Goal: Check status: Check status

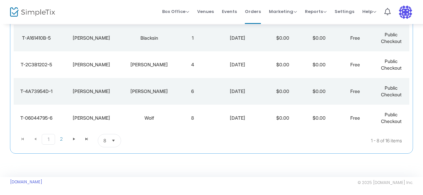
scroll to position [191, 0]
click at [110, 139] on span "Select" at bounding box center [113, 140] width 11 height 11
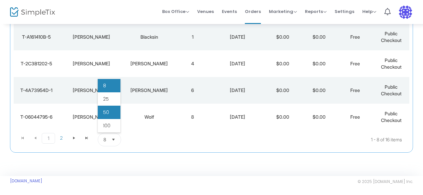
click at [111, 110] on li "50" at bounding box center [109, 112] width 23 height 13
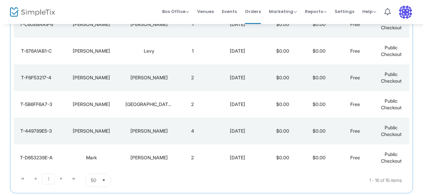
scroll to position [363, 0]
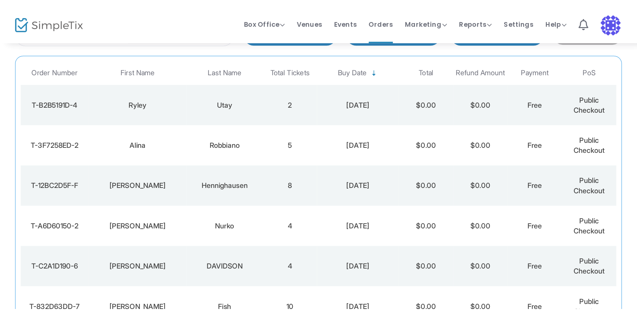
scroll to position [18, 0]
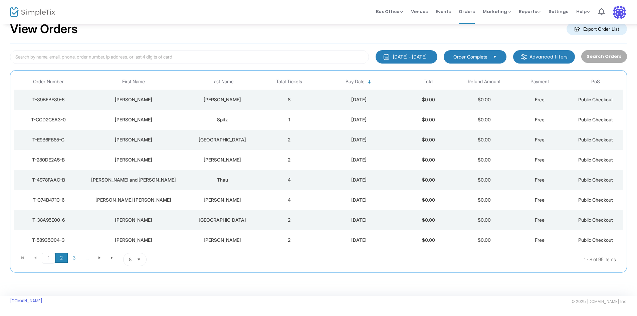
click at [63, 256] on span "2" at bounding box center [61, 257] width 13 height 10
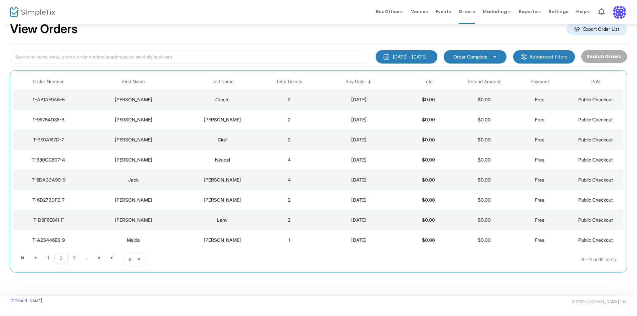
click at [375, 154] on td "[DATE]" at bounding box center [358, 160] width 83 height 20
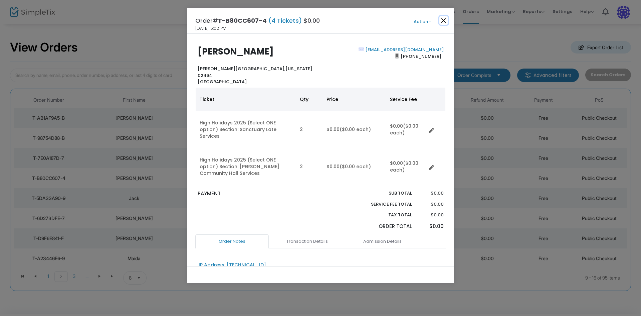
click at [442, 22] on button "Close" at bounding box center [443, 20] width 9 height 9
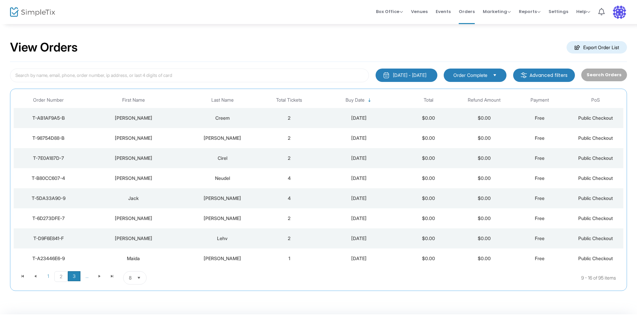
click at [73, 274] on span "3" at bounding box center [74, 276] width 13 height 10
click at [137, 274] on span "Select" at bounding box center [139, 277] width 11 height 11
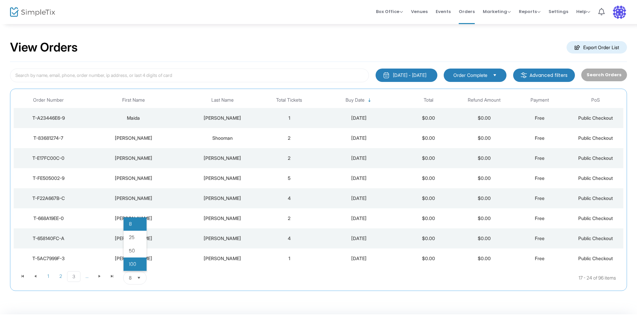
click at [138, 266] on li "100" at bounding box center [135, 263] width 23 height 13
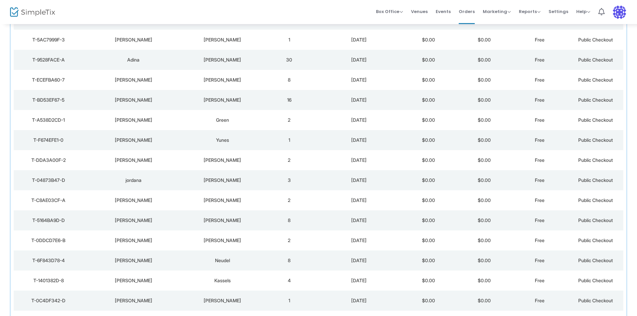
scroll to position [534, 0]
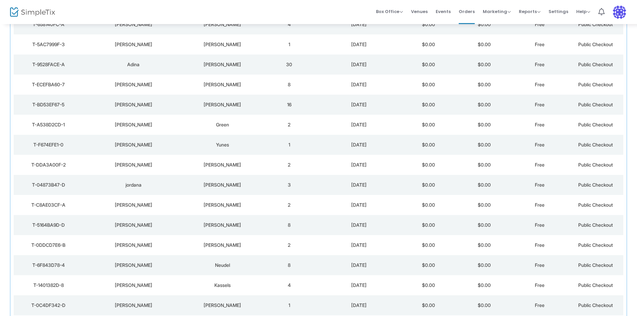
click at [238, 75] on td "[PERSON_NAME]" at bounding box center [223, 84] width 78 height 20
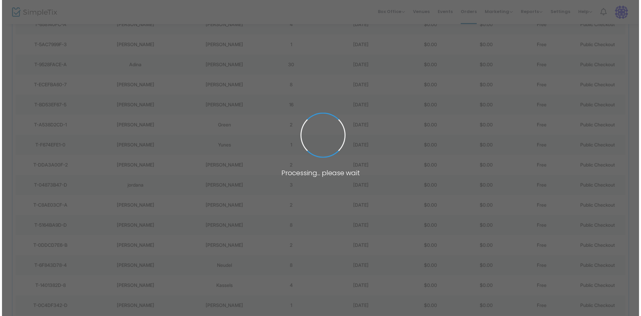
scroll to position [0, 0]
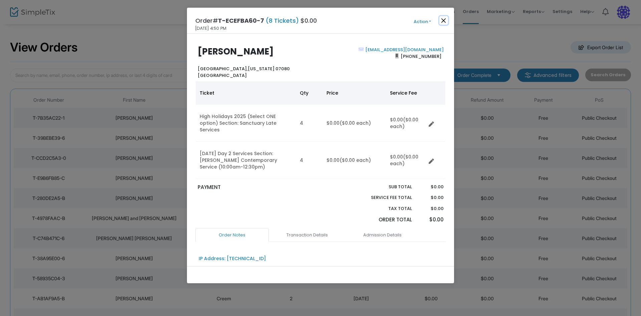
click at [446, 20] on button "Close" at bounding box center [443, 20] width 9 height 9
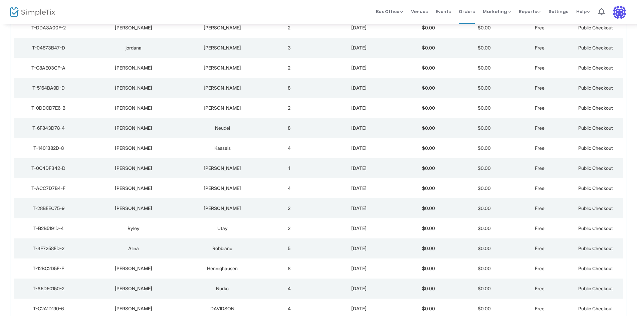
scroll to position [609, 0]
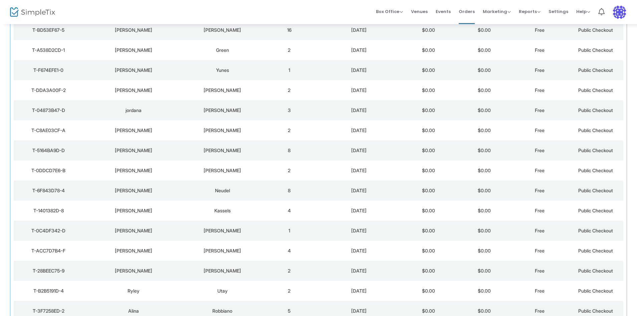
click at [216, 196] on td "Neudel" at bounding box center [223, 190] width 78 height 20
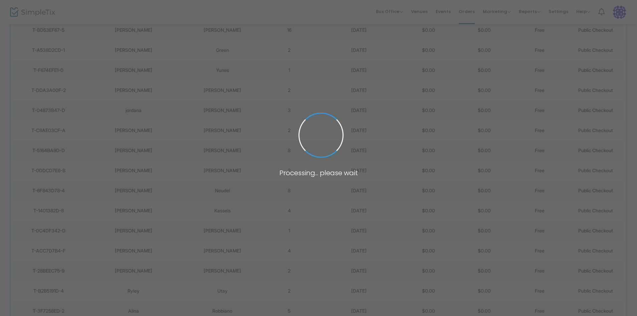
click at [216, 196] on span at bounding box center [318, 158] width 637 height 316
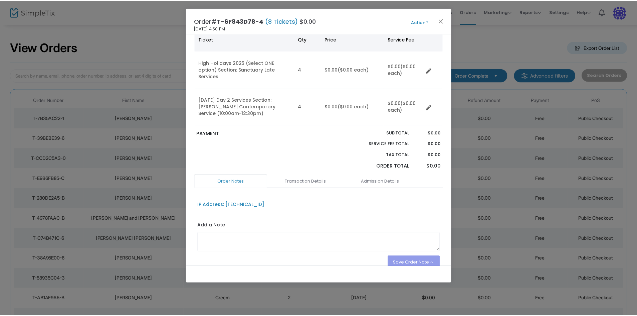
scroll to position [67, 0]
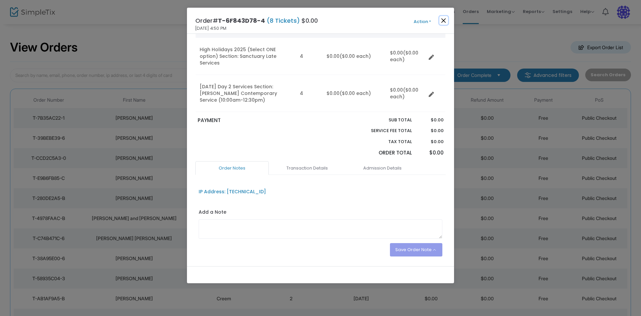
click at [443, 22] on button "Close" at bounding box center [443, 20] width 9 height 9
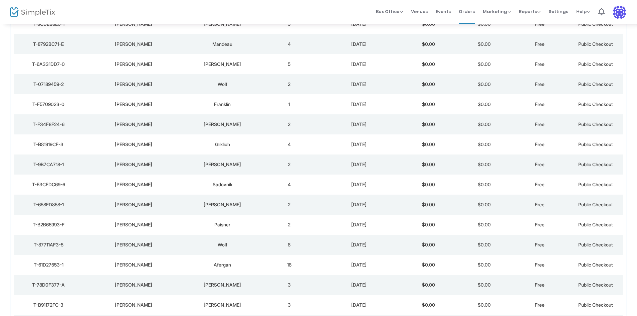
scroll to position [1335, 0]
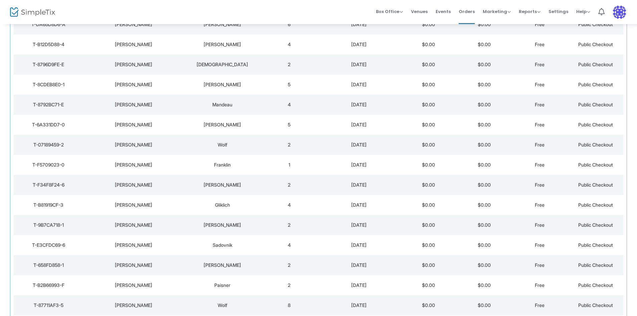
click at [230, 112] on td "Mandeau" at bounding box center [223, 104] width 78 height 20
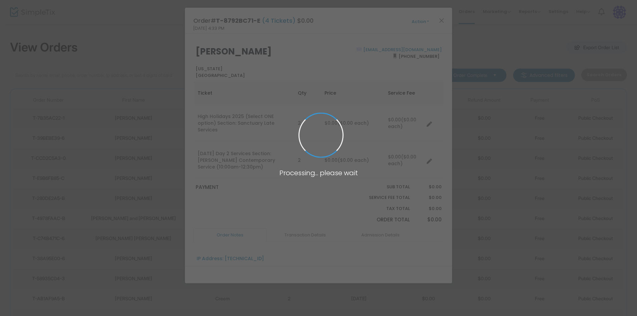
scroll to position [0, 0]
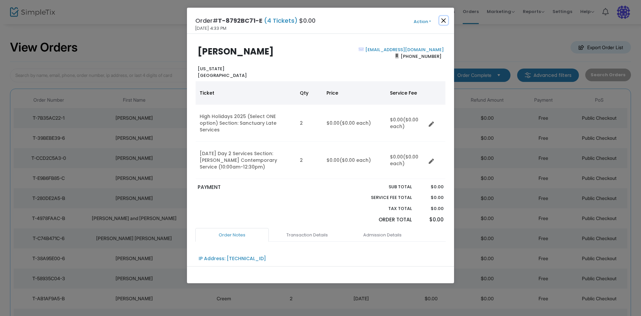
click at [446, 20] on button "Close" at bounding box center [443, 20] width 9 height 9
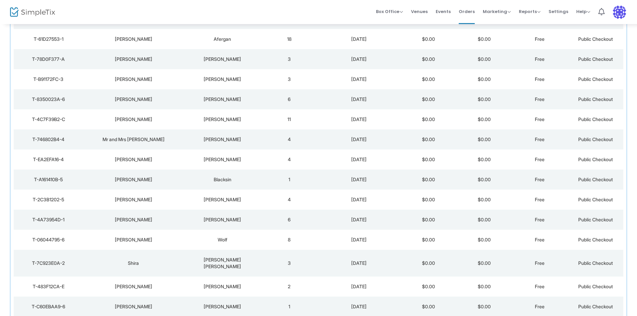
scroll to position [1781, 0]
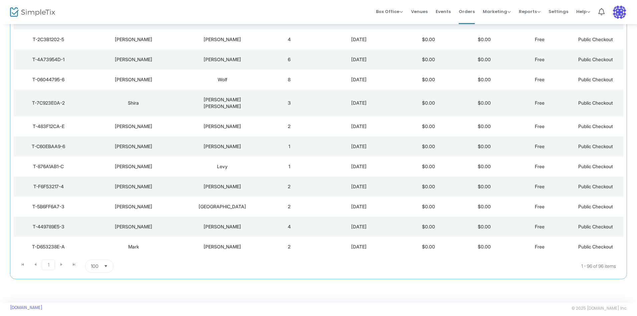
click at [137, 243] on div "Mark" at bounding box center [133, 246] width 97 height 7
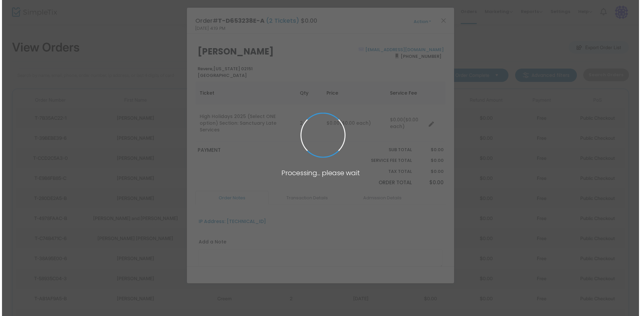
scroll to position [0, 0]
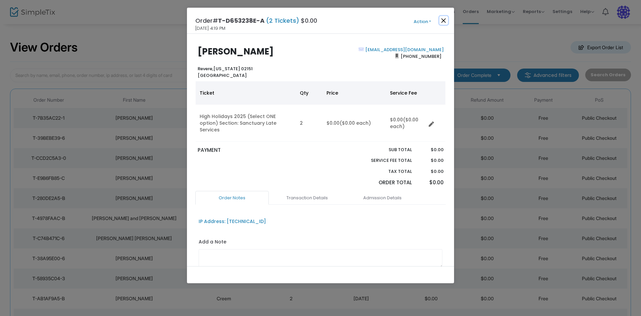
click at [444, 18] on button "Close" at bounding box center [443, 20] width 9 height 9
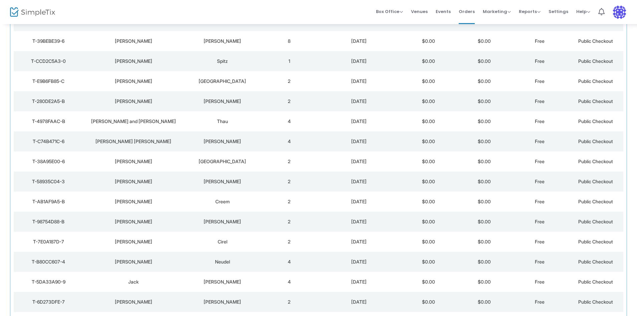
scroll to position [108, 0]
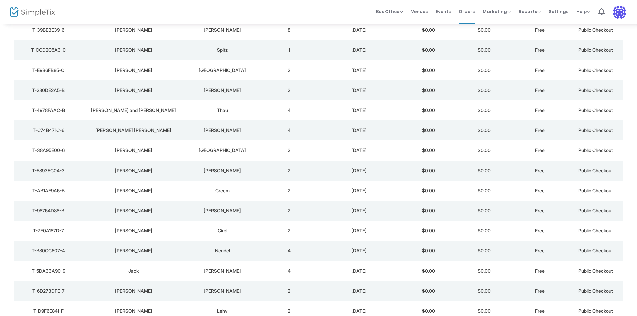
click at [213, 231] on div "Cirel" at bounding box center [222, 230] width 74 height 7
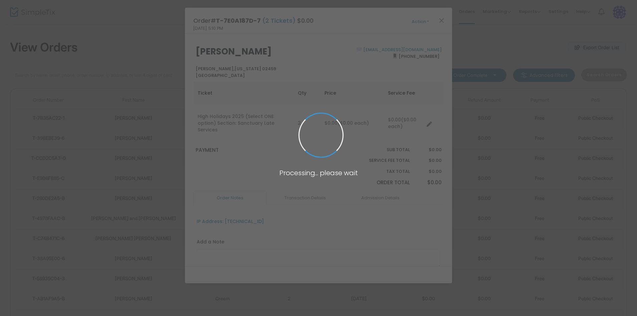
scroll to position [0, 0]
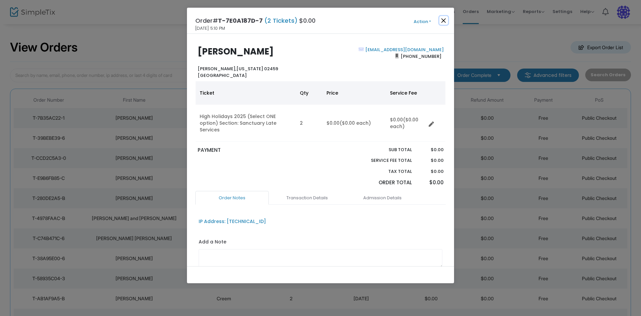
click at [445, 23] on button "Close" at bounding box center [443, 20] width 9 height 9
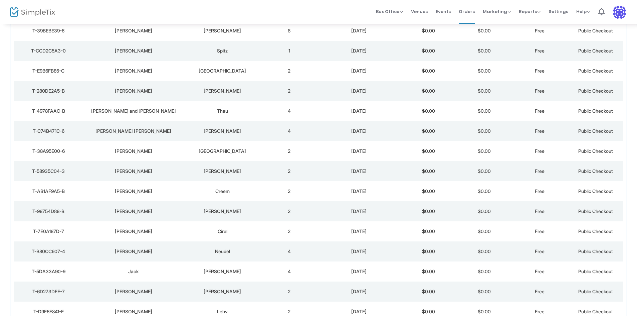
scroll to position [108, 0]
